Goal: Task Accomplishment & Management: Manage account settings

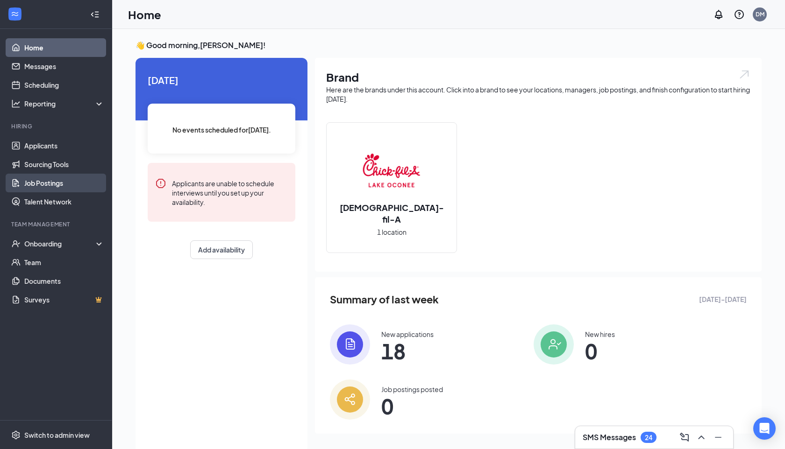
click at [49, 184] on link "Job Postings" at bounding box center [64, 183] width 80 height 19
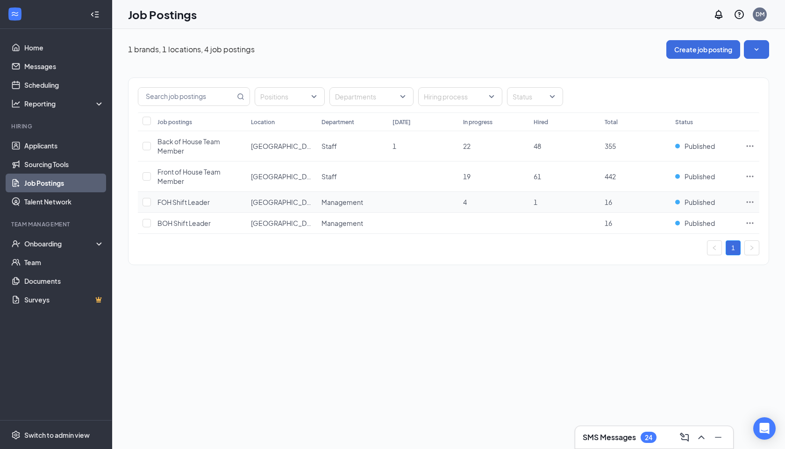
click at [362, 204] on span "Management" at bounding box center [342, 202] width 42 height 8
click at [201, 203] on span "FOH Shift Leader" at bounding box center [183, 202] width 52 height 8
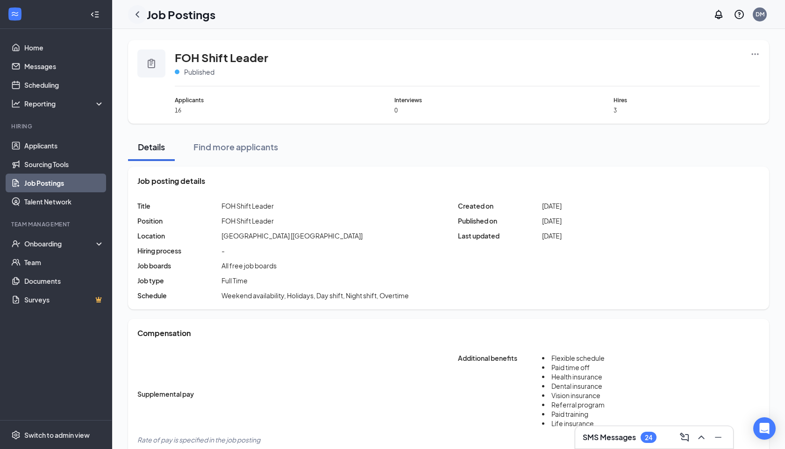
click at [135, 14] on icon "ChevronLeft" at bounding box center [137, 14] width 11 height 11
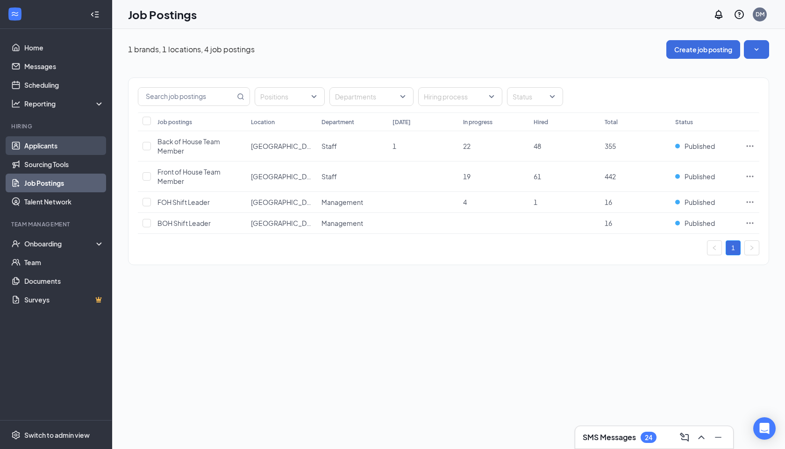
click at [58, 148] on link "Applicants" at bounding box center [64, 145] width 80 height 19
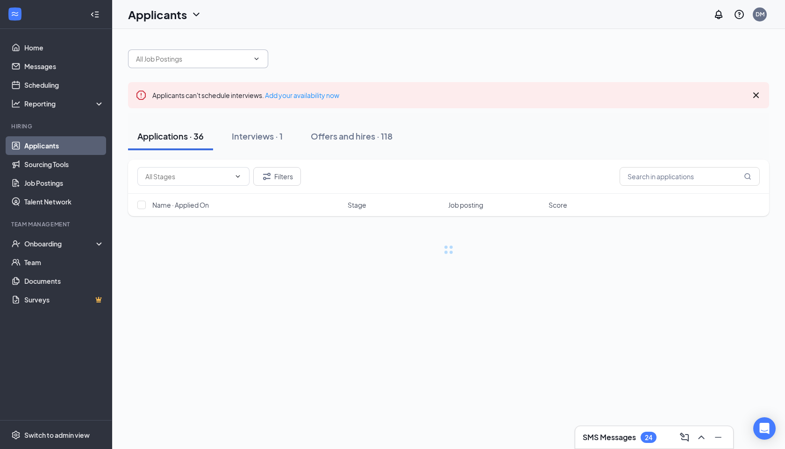
click at [236, 59] on input "text" at bounding box center [192, 59] width 113 height 10
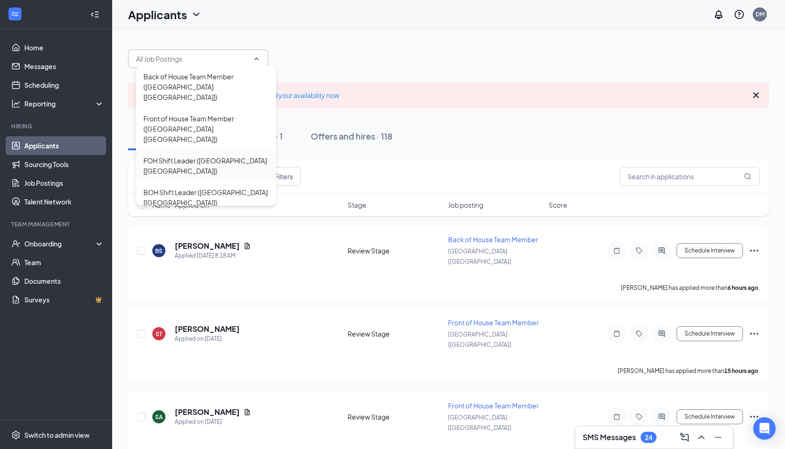
click at [215, 156] on div "FOH Shift Leader ([GEOGRAPHIC_DATA] [[GEOGRAPHIC_DATA]])" at bounding box center [205, 166] width 125 height 21
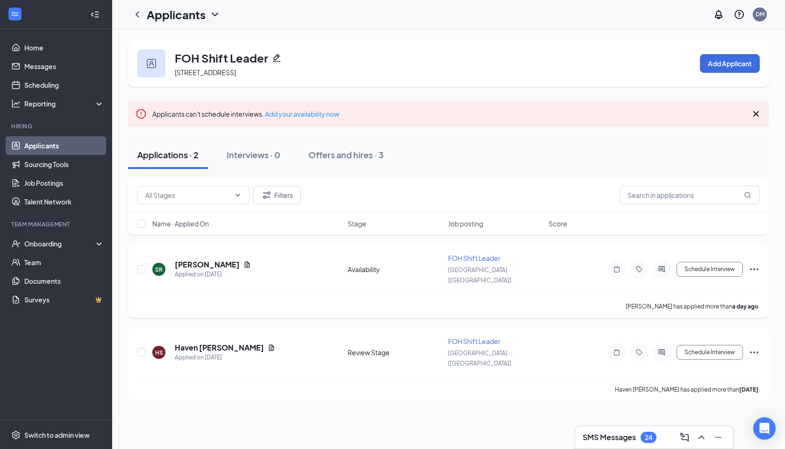
click at [754, 264] on icon "Ellipses" at bounding box center [753, 269] width 11 height 11
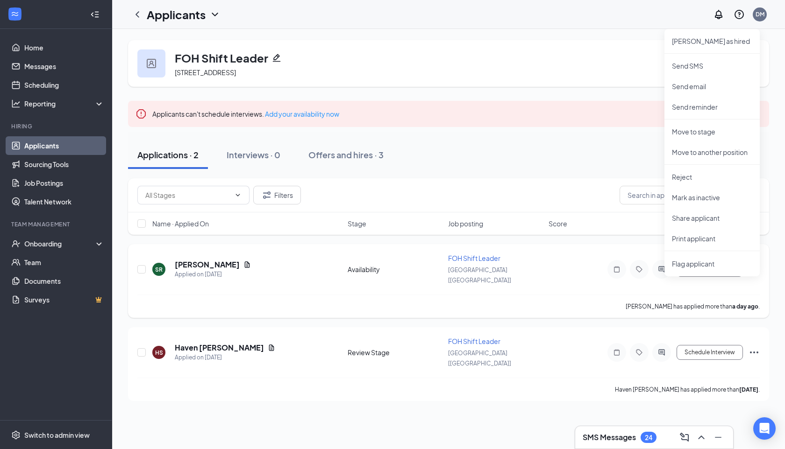
click at [561, 265] on div "SR [PERSON_NAME] Applied on [DATE] Availability FOH Shift Leader Lake Oconee [[…" at bounding box center [448, 274] width 622 height 41
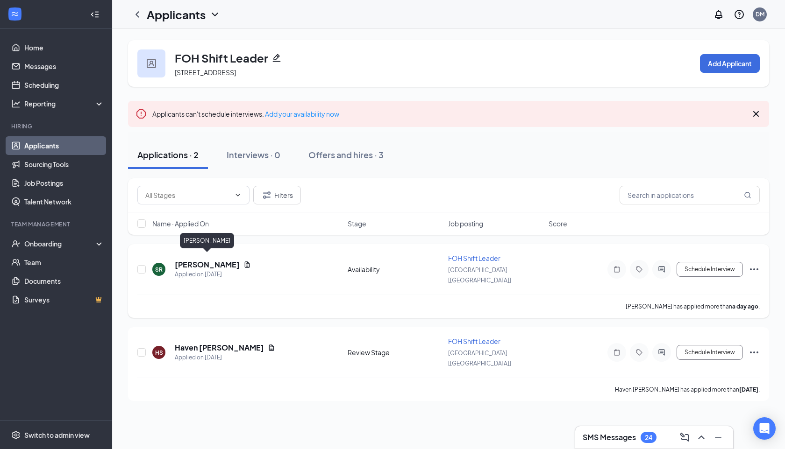
click at [218, 262] on h5 "[PERSON_NAME]" at bounding box center [207, 265] width 65 height 10
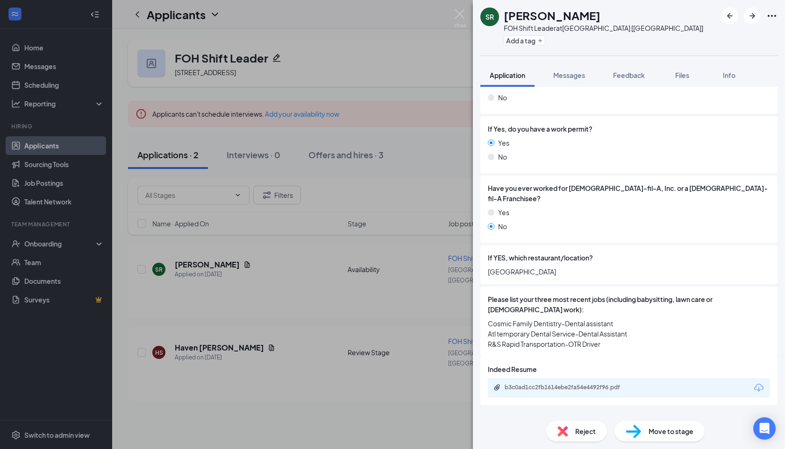
scroll to position [230, 0]
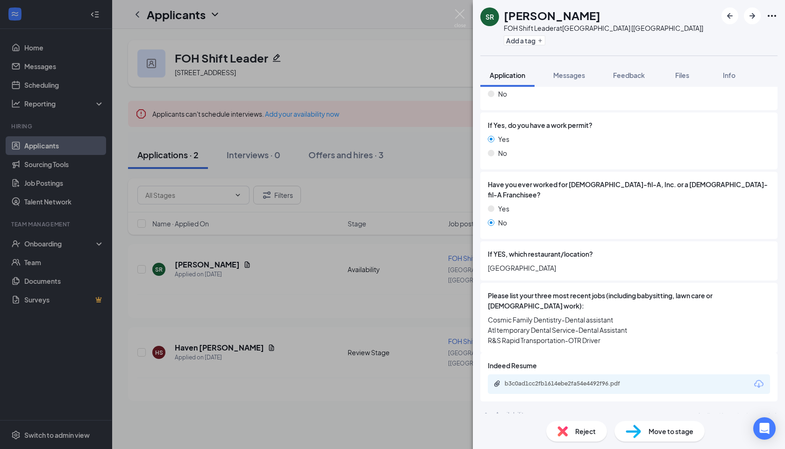
click at [430, 271] on div "SR [PERSON_NAME] FOH Shift Leader at [GEOGRAPHIC_DATA] [[GEOGRAPHIC_DATA]] Add …" at bounding box center [392, 224] width 785 height 449
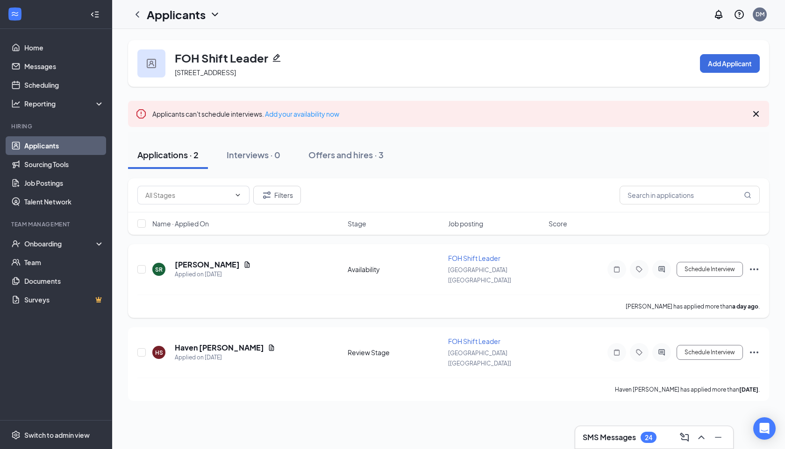
click at [754, 264] on icon "Ellipses" at bounding box center [753, 269] width 11 height 11
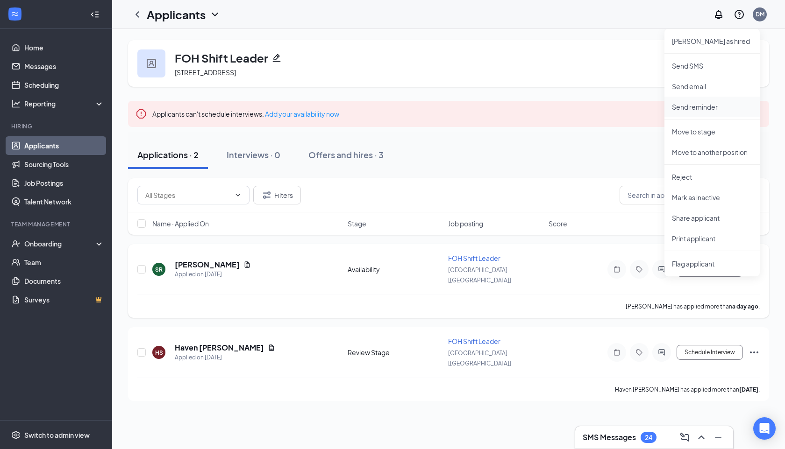
click at [705, 109] on p "Send reminder" at bounding box center [712, 106] width 80 height 9
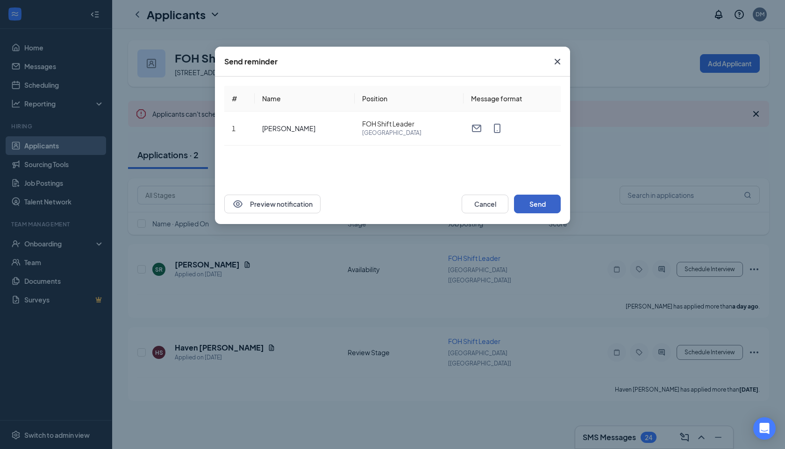
click at [531, 207] on button "Send" at bounding box center [537, 204] width 47 height 19
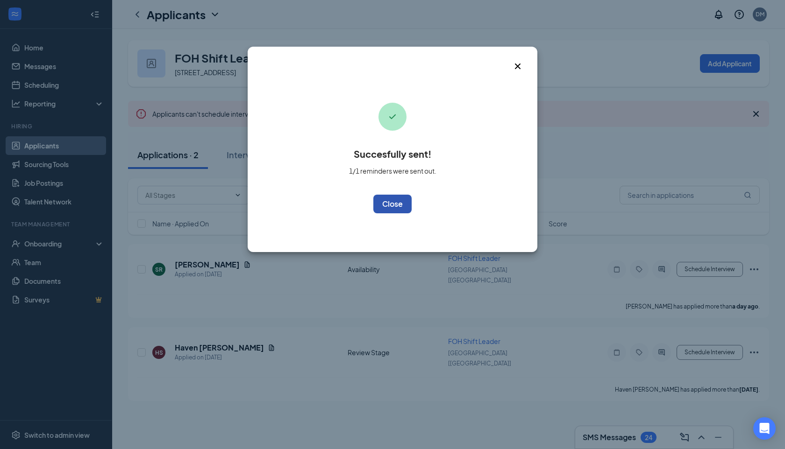
click at [397, 207] on button "OK" at bounding box center [392, 204] width 38 height 19
